Goal: Find specific page/section: Find specific page/section

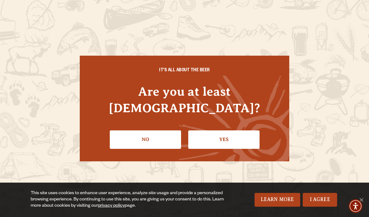
click at [231, 130] on link "Yes" at bounding box center [223, 139] width 71 height 18
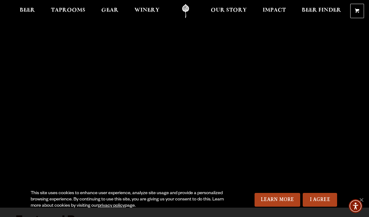
click at [75, 8] on span "Taprooms" at bounding box center [68, 10] width 34 height 5
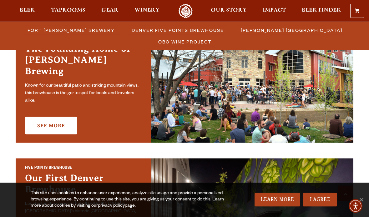
scroll to position [220, 0]
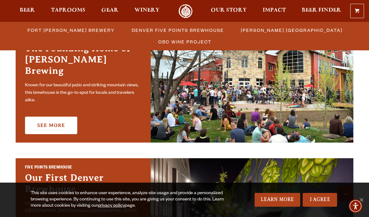
click at [43, 118] on link "See More" at bounding box center [51, 125] width 52 height 17
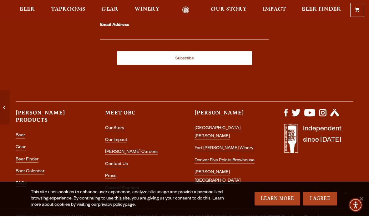
scroll to position [2745, 0]
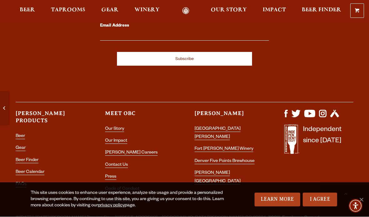
click at [27, 170] on link "Beer Calendar" at bounding box center [30, 172] width 29 height 5
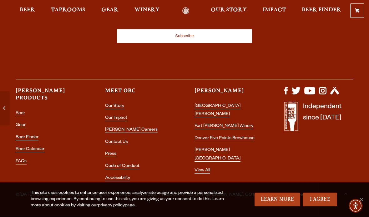
scroll to position [2767, 0]
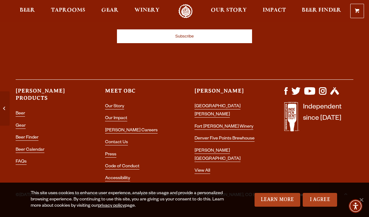
click at [213, 104] on link "[GEOGRAPHIC_DATA][PERSON_NAME]" at bounding box center [217, 110] width 46 height 13
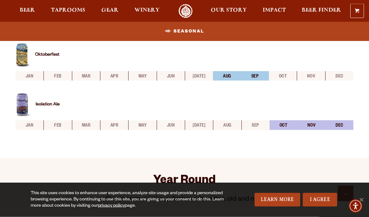
scroll to position [327, 0]
click at [294, 122] on li "oct" at bounding box center [283, 126] width 28 height 10
click at [287, 127] on li "oct" at bounding box center [283, 126] width 28 height 10
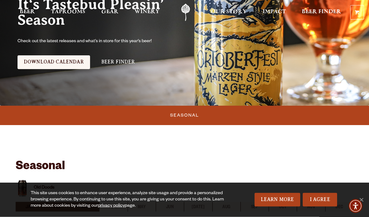
scroll to position [0, 0]
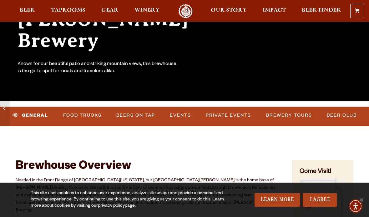
click at [183, 114] on link "Events" at bounding box center [180, 115] width 26 height 14
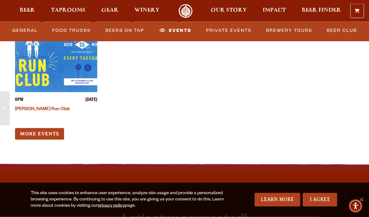
scroll to position [2510, 0]
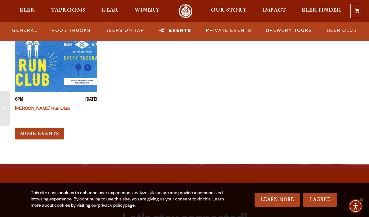
click at [36, 128] on link "More Events" at bounding box center [39, 134] width 49 height 12
